Goal: Find specific page/section

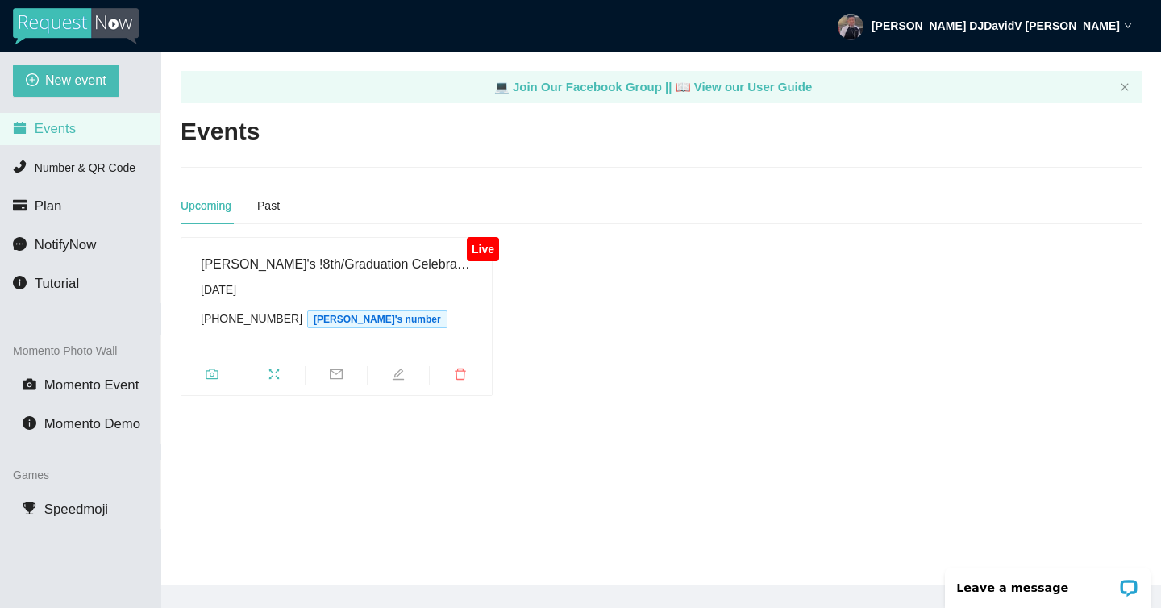
click at [60, 27] on img at bounding box center [76, 26] width 126 height 37
click at [281, 380] on span "fullscreen" at bounding box center [274, 377] width 61 height 18
click at [206, 372] on icon "camera" at bounding box center [212, 374] width 13 height 13
